Goal: Communication & Community: Connect with others

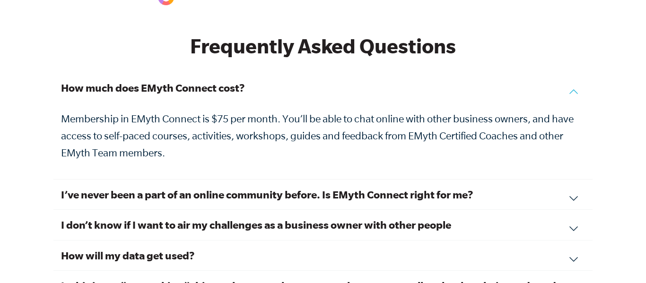
scroll to position [3205, 0]
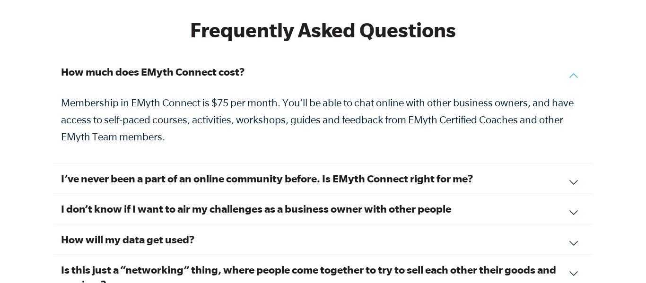
click at [571, 63] on div "How much does EMyth Connect cost? Membership in EMyth Connect is $75 per month.…" at bounding box center [322, 110] width 539 height 107
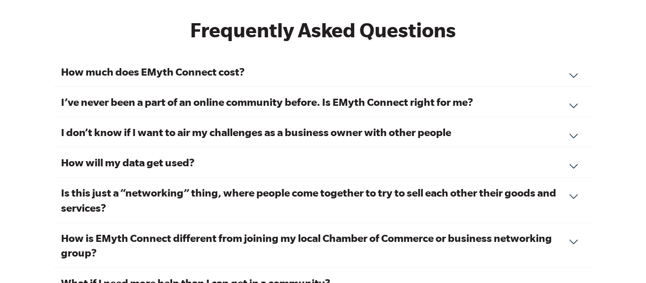
click at [531, 95] on h3 "I’ve never been a part of an online community before. Is EMyth Connect right fo…" at bounding box center [323, 102] width 524 height 15
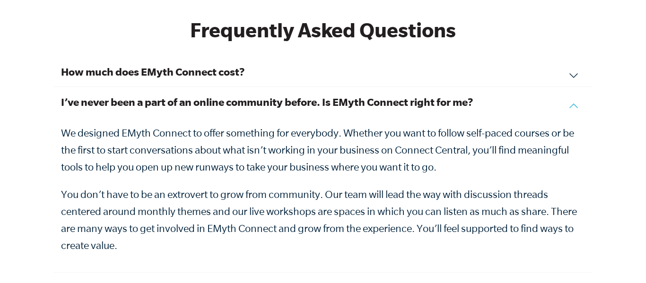
click at [569, 94] on div "I’ve never been a part of an online community before. Is EMyth Connect right fo…" at bounding box center [322, 180] width 539 height 186
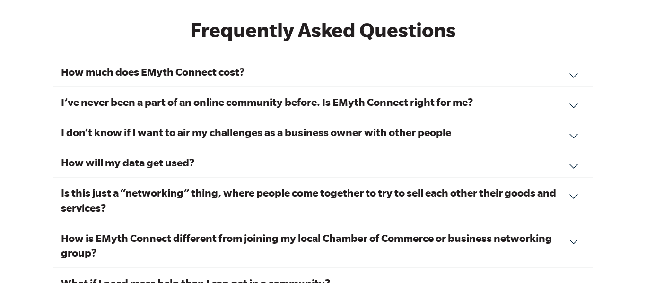
click at [553, 125] on h3 "I don’t know if I want to air my challenges as a business owner with other peop…" at bounding box center [323, 132] width 524 height 15
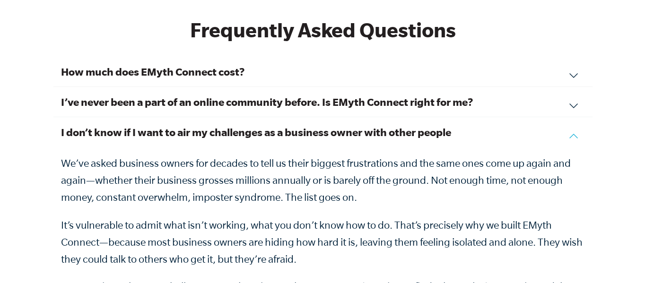
click at [553, 125] on h3 "I don’t know if I want to air my challenges as a business owner with other peop…" at bounding box center [323, 132] width 524 height 15
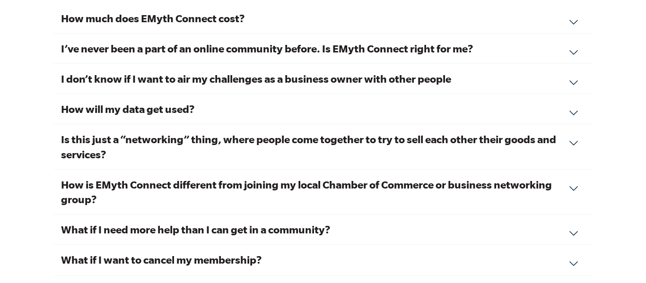
scroll to position [3259, 0]
click at [551, 131] on h3 "Is this just a “networking” thing, where people come together to try to sell ea…" at bounding box center [323, 145] width 524 height 29
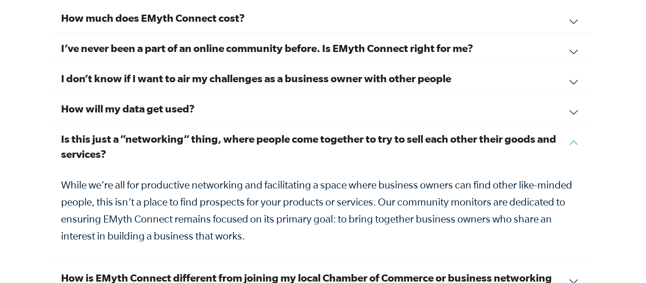
click at [551, 131] on h3 "Is this just a “networking” thing, where people come together to try to sell ea…" at bounding box center [323, 145] width 524 height 29
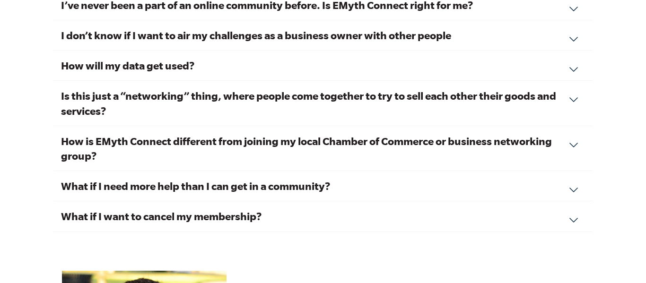
scroll to position [3302, 0]
click at [542, 133] on h3 "How is EMyth Connect different from joining my local Chamber of Commerce or bus…" at bounding box center [323, 147] width 524 height 29
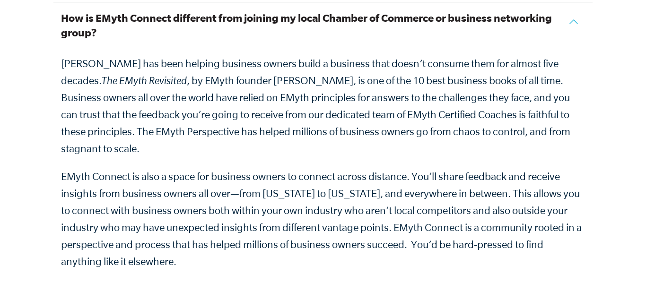
scroll to position [3425, 0]
click at [522, 19] on h3 "How is EMyth Connect different from joining my local Chamber of Commerce or bus…" at bounding box center [323, 24] width 524 height 29
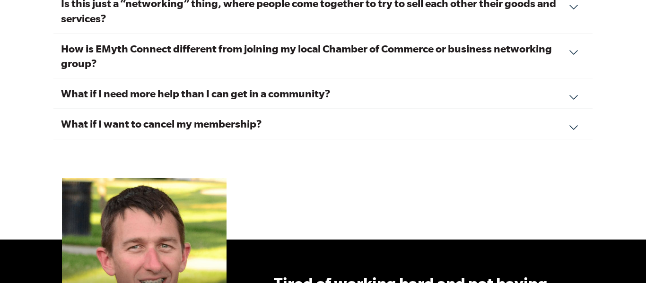
scroll to position [3393, 0]
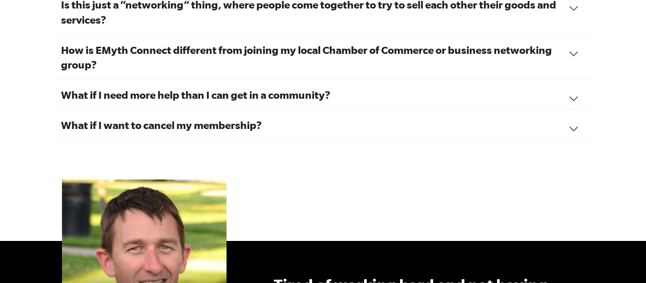
click at [493, 87] on h3 "What if I need more help than I can get in a community?" at bounding box center [323, 94] width 524 height 15
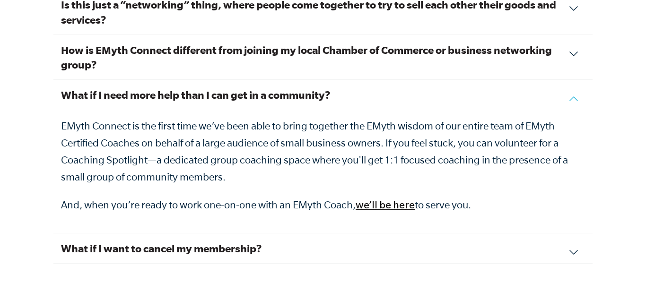
click at [493, 87] on h3 "What if I need more help than I can get in a community?" at bounding box center [323, 94] width 524 height 15
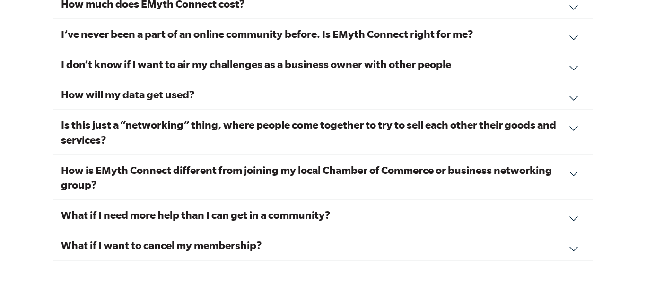
scroll to position [3262, 0]
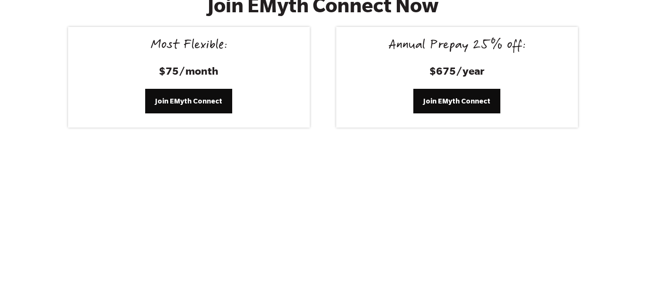
scroll to position [3949, 0]
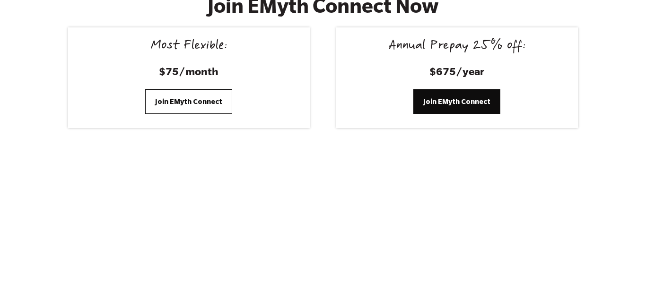
click at [212, 100] on link "Join EMyth Connect" at bounding box center [188, 101] width 87 height 25
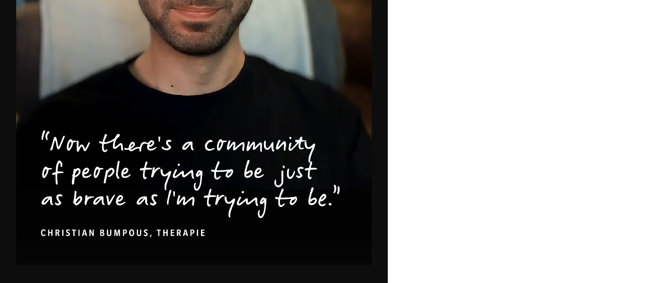
scroll to position [736, 0]
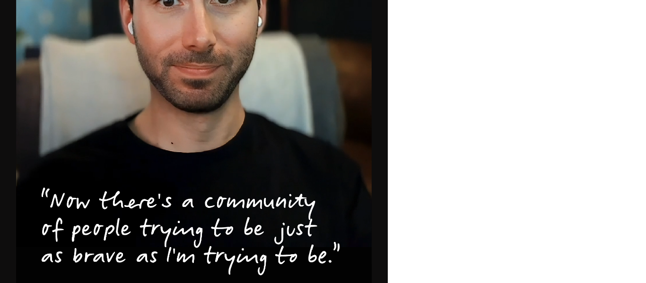
scroll to position [736, 0]
